Goal: Task Accomplishment & Management: Use online tool/utility

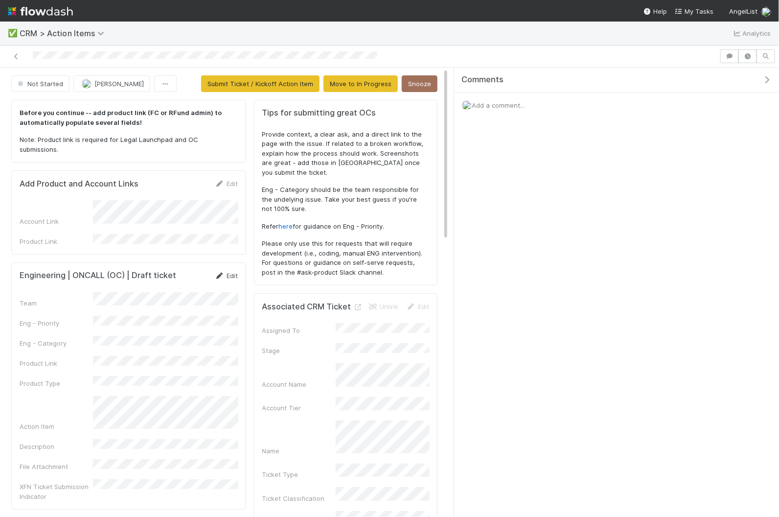
click at [223, 273] on icon at bounding box center [220, 276] width 10 height 6
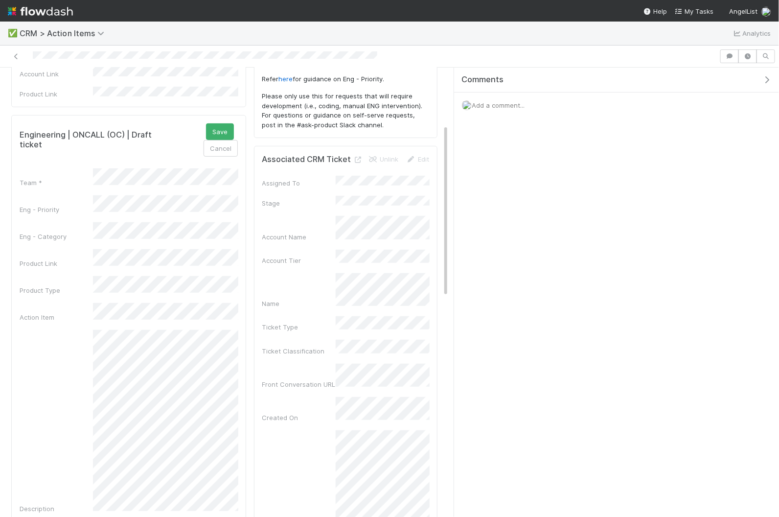
scroll to position [146, 0]
click at [124, 195] on div "By 1:30 PM PST" at bounding box center [167, 192] width 141 height 18
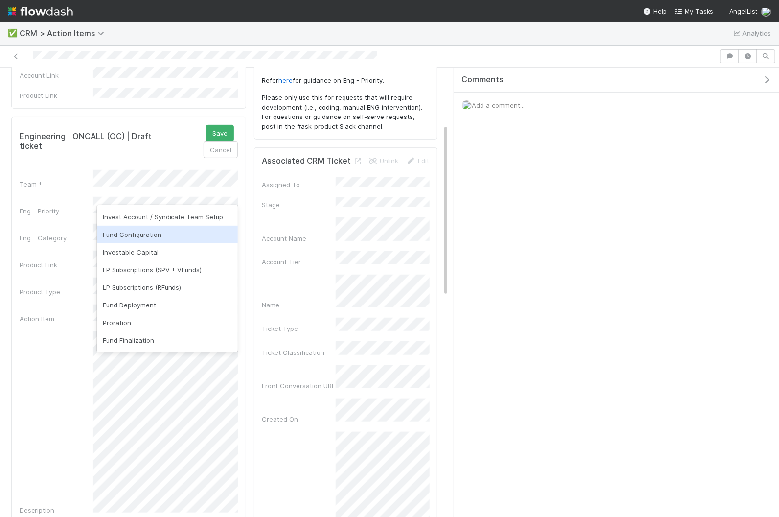
scroll to position [92, 0]
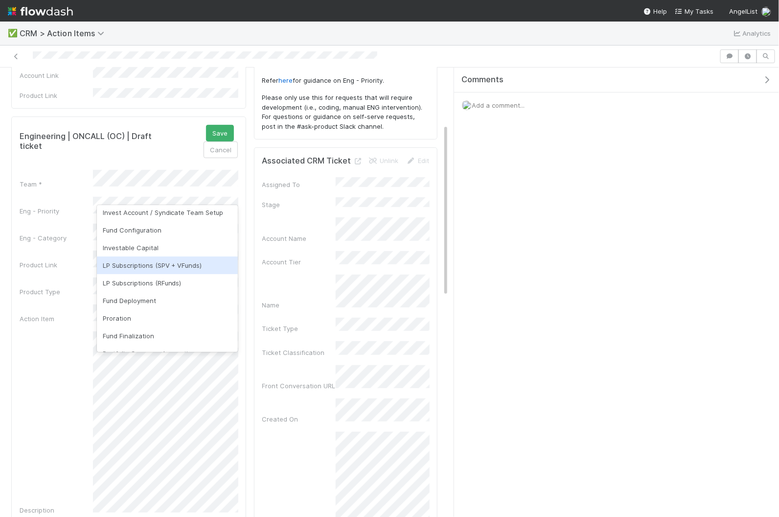
click at [141, 264] on div "LP Subscriptions (SPV + VFunds)" at bounding box center [167, 265] width 141 height 18
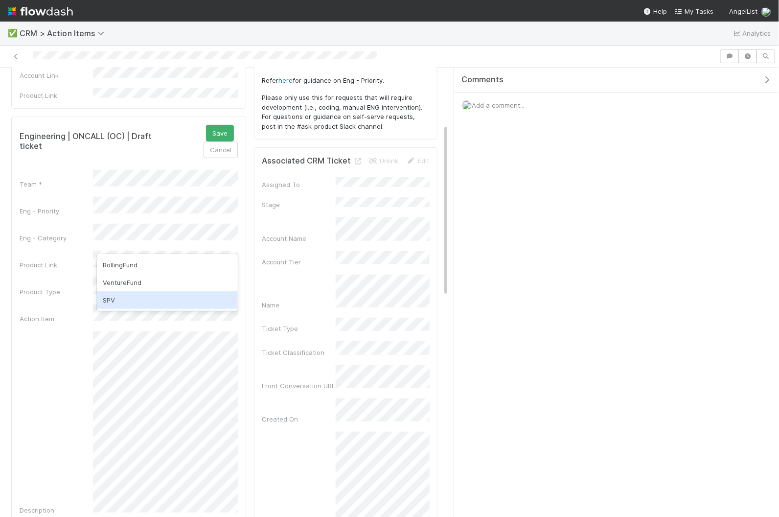
click at [162, 299] on div "SPV" at bounding box center [167, 300] width 141 height 18
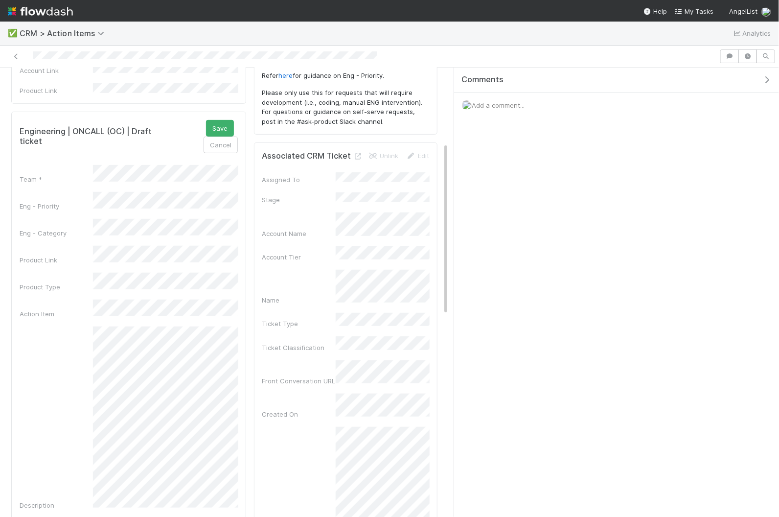
scroll to position [0, 0]
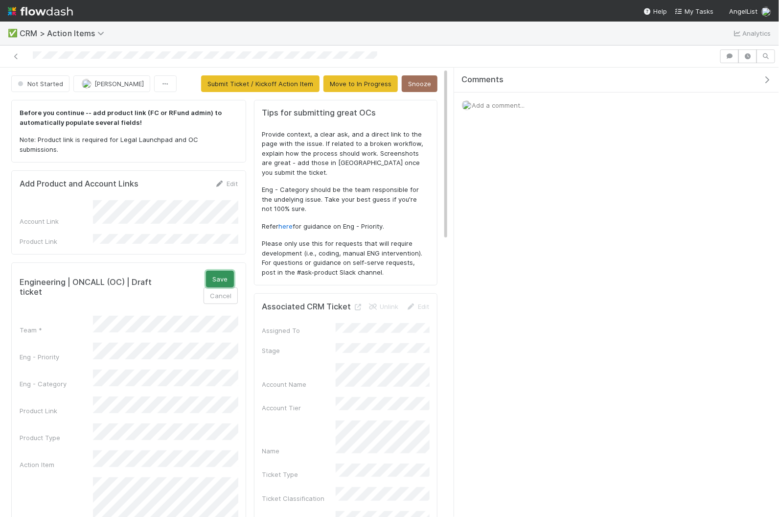
click at [206, 271] on button "Save" at bounding box center [220, 279] width 28 height 17
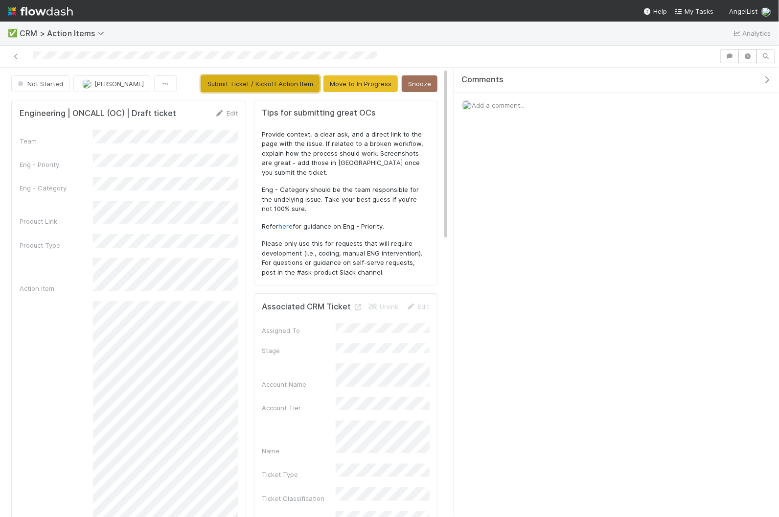
click at [262, 86] on button "Submit Ticket / Kickoff Action Item" at bounding box center [260, 83] width 118 height 17
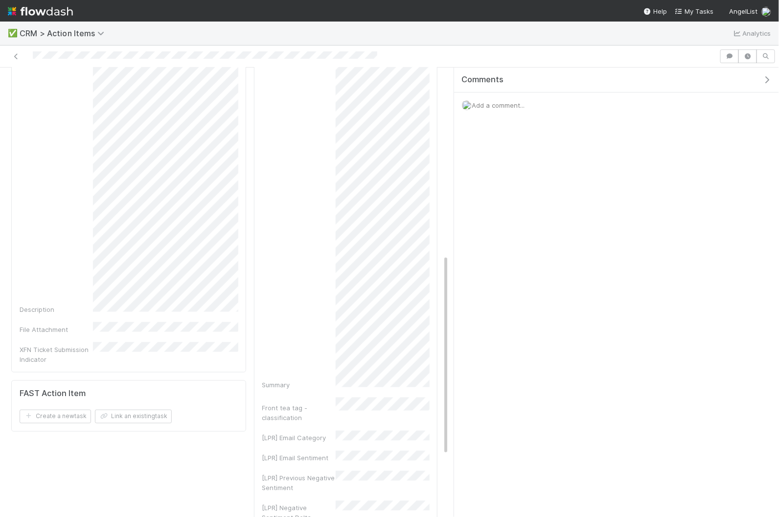
scroll to position [559, 0]
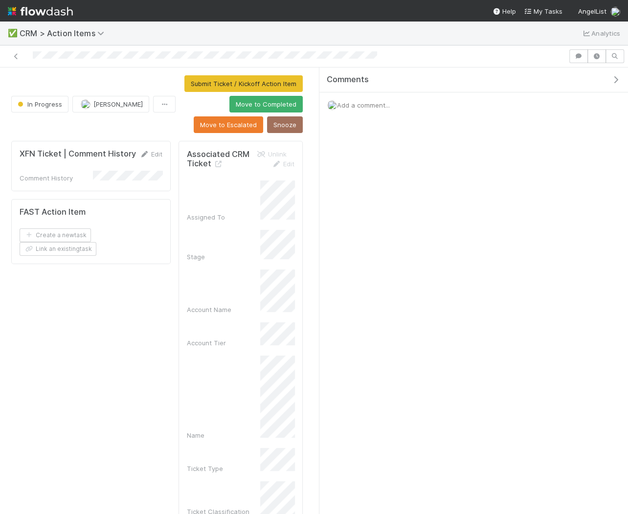
click at [616, 78] on icon "button" at bounding box center [616, 80] width 10 height 8
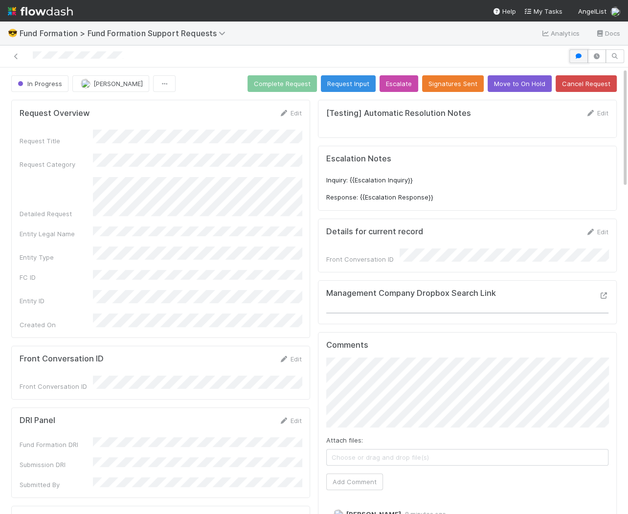
click at [579, 55] on icon "button" at bounding box center [579, 56] width 10 height 6
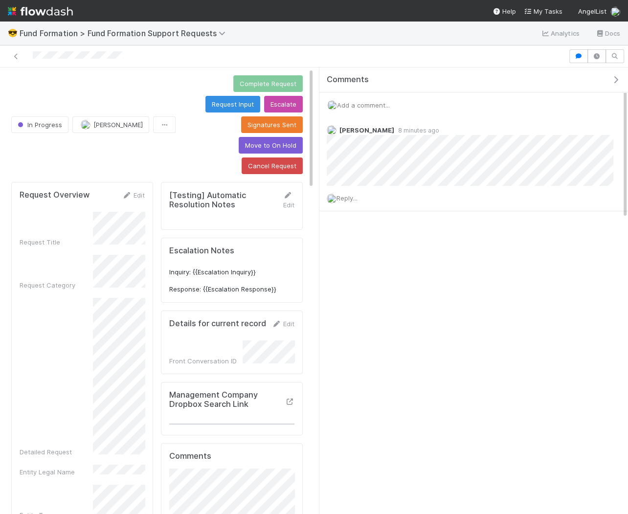
click at [402, 99] on div "Add a comment..." at bounding box center [474, 105] width 309 height 25
click at [368, 101] on span "Add a comment..." at bounding box center [363, 105] width 53 height 8
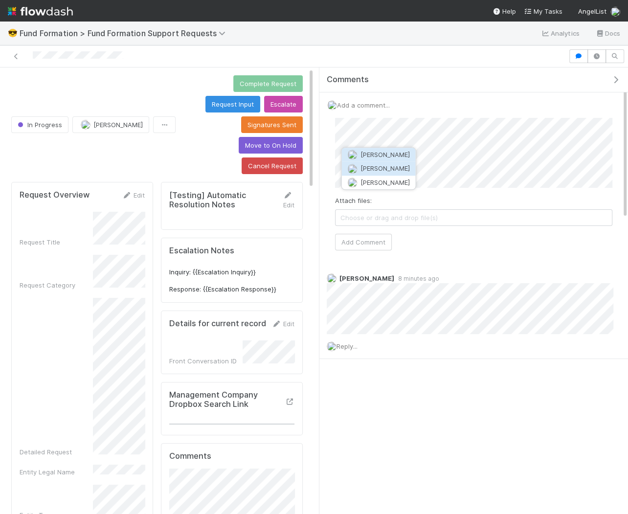
click at [387, 175] on button "Rick Huang" at bounding box center [379, 169] width 74 height 14
click at [366, 238] on button "Add Comment" at bounding box center [363, 242] width 57 height 17
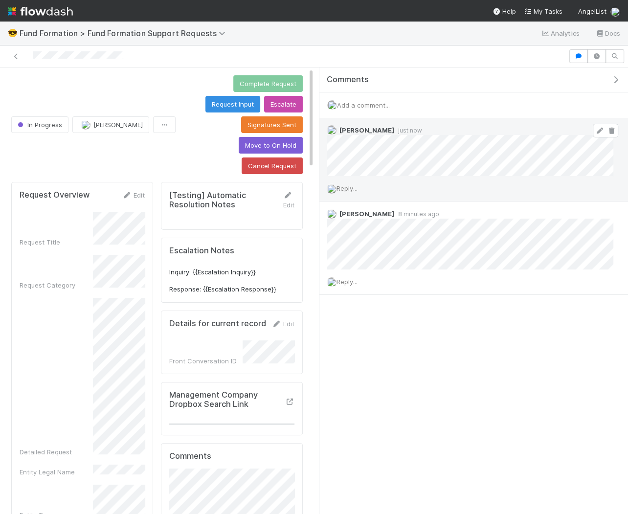
click at [598, 128] on icon at bounding box center [600, 131] width 10 height 6
click at [599, 128] on icon at bounding box center [600, 131] width 10 height 6
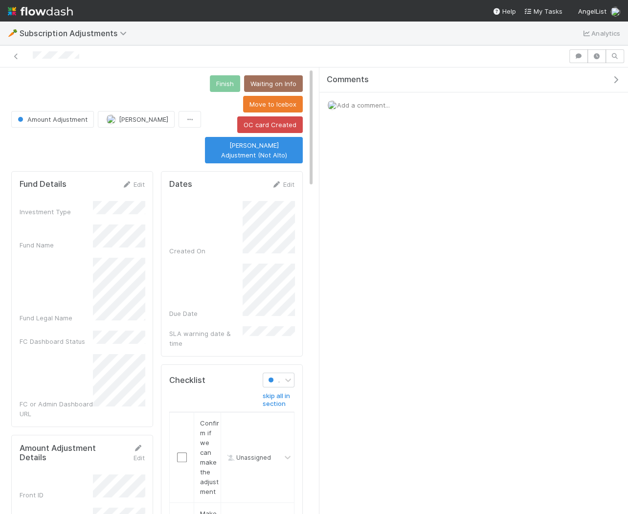
click at [390, 103] on span "Add a comment..." at bounding box center [363, 105] width 53 height 8
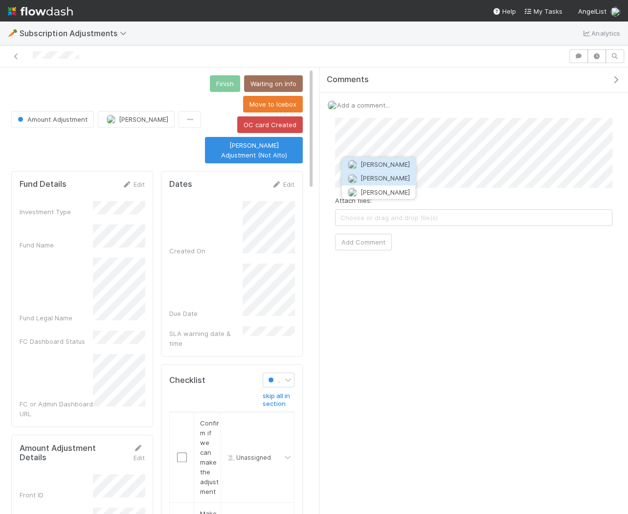
click at [392, 172] on button "[PERSON_NAME]" at bounding box center [379, 179] width 74 height 14
click at [394, 212] on span "Choose or drag and drop file(s)" at bounding box center [474, 218] width 277 height 16
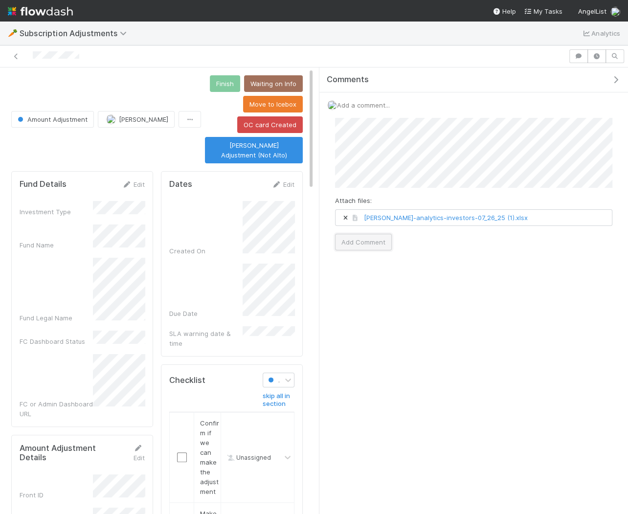
click at [376, 240] on button "Add Comment" at bounding box center [363, 242] width 57 height 17
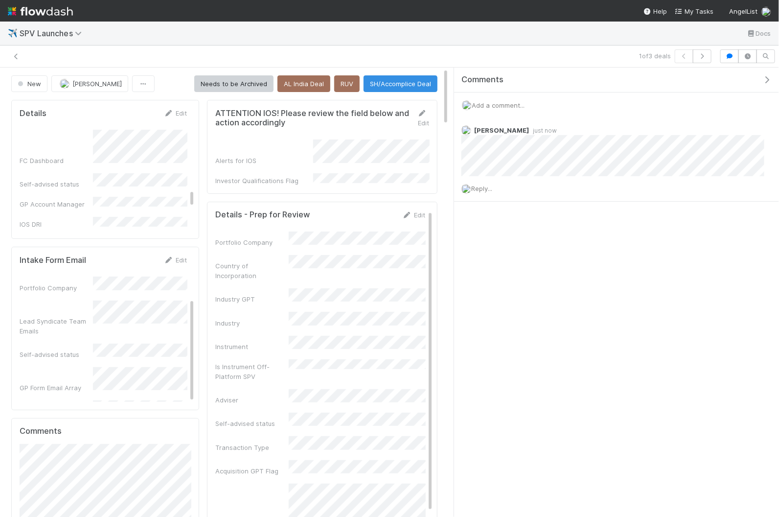
scroll to position [60, 0]
click at [48, 4] on img at bounding box center [40, 11] width 65 height 17
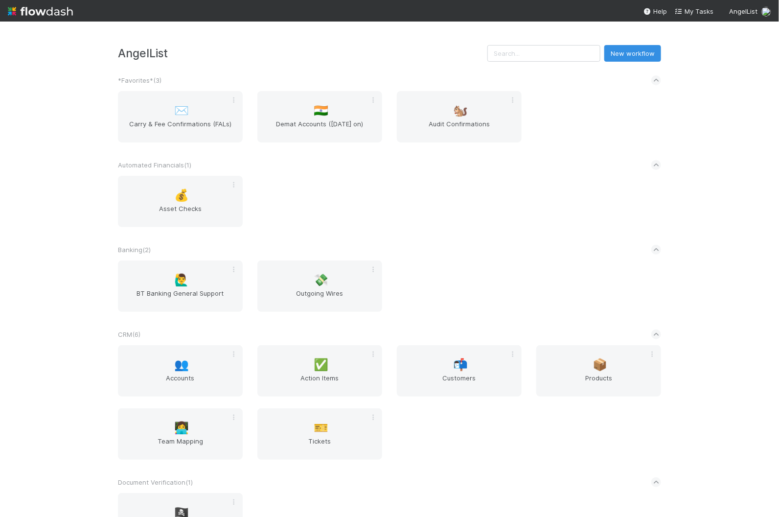
scroll to position [341, 0]
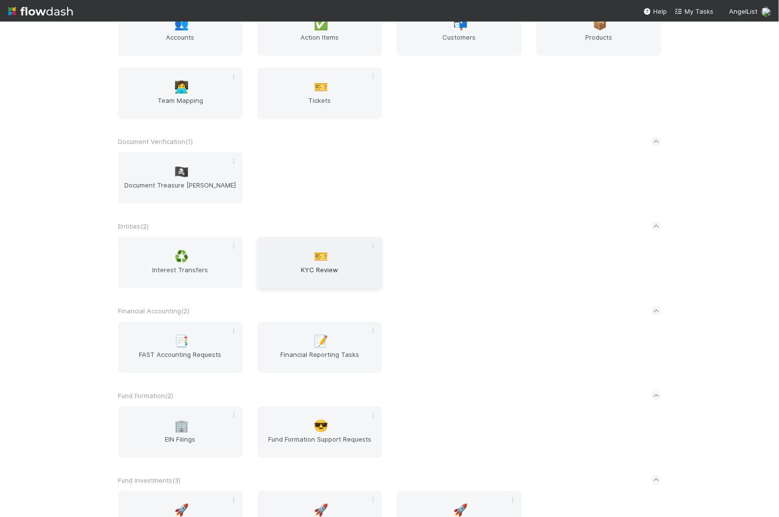
click at [310, 257] on div "🎫 KYC Review" at bounding box center [319, 262] width 125 height 51
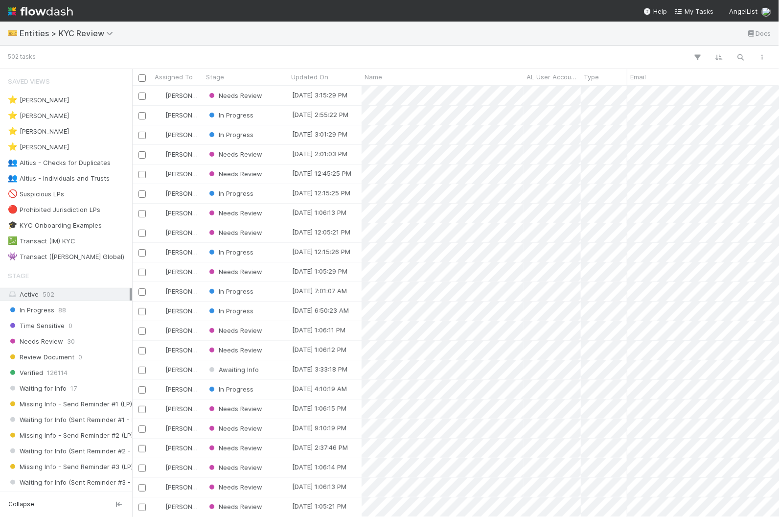
scroll to position [431, 647]
click at [740, 61] on button "button" at bounding box center [741, 57] width 18 height 13
type input "danil"
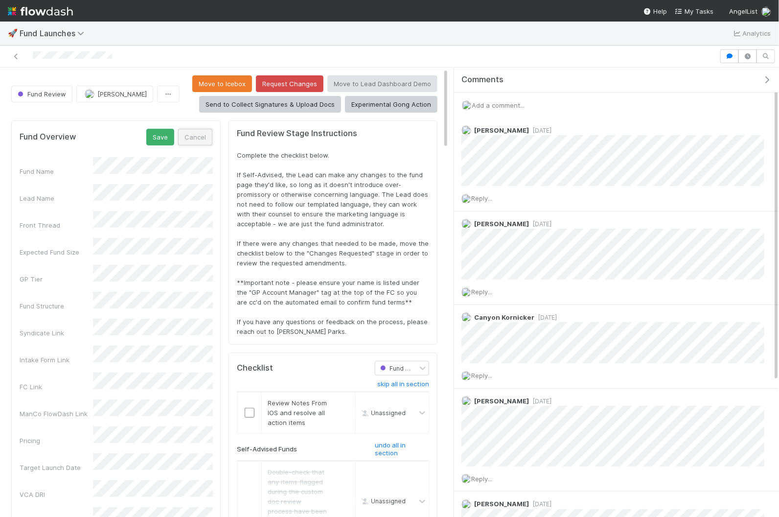
click at [193, 137] on button "Cancel" at bounding box center [195, 137] width 34 height 17
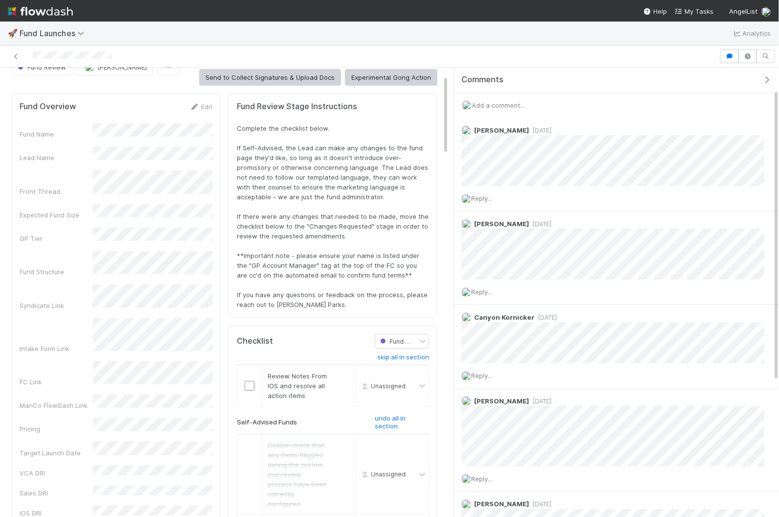
scroll to position [23, 0]
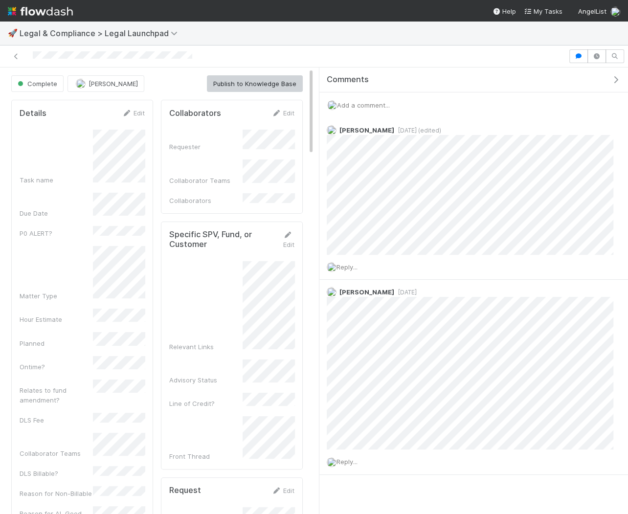
click at [618, 79] on icon "button" at bounding box center [616, 80] width 10 height 8
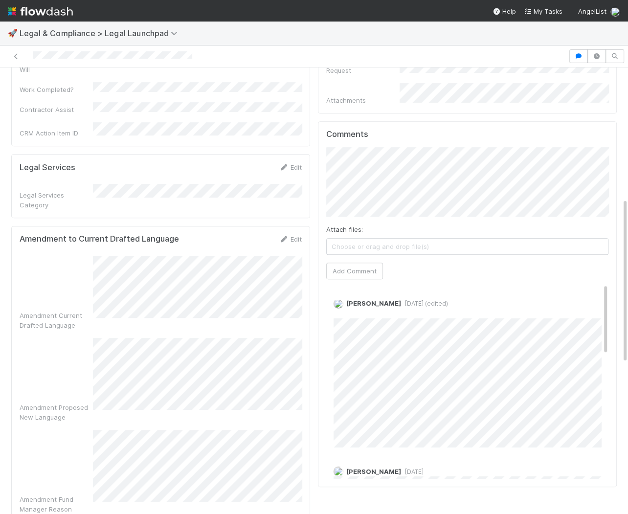
scroll to position [357, 0]
click at [171, 290] on div "Amendment Current Drafted Language Amendment Proposed New Language Amendment Fu…" at bounding box center [161, 394] width 282 height 279
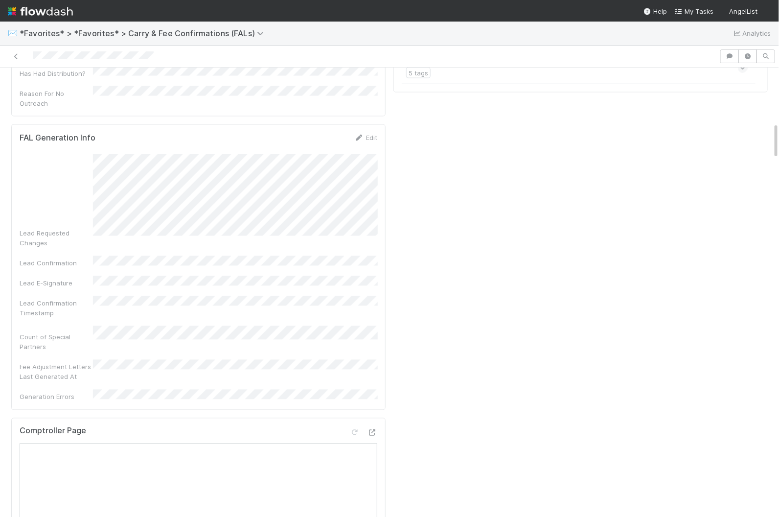
scroll to position [649, 0]
